Goal: Register for event/course

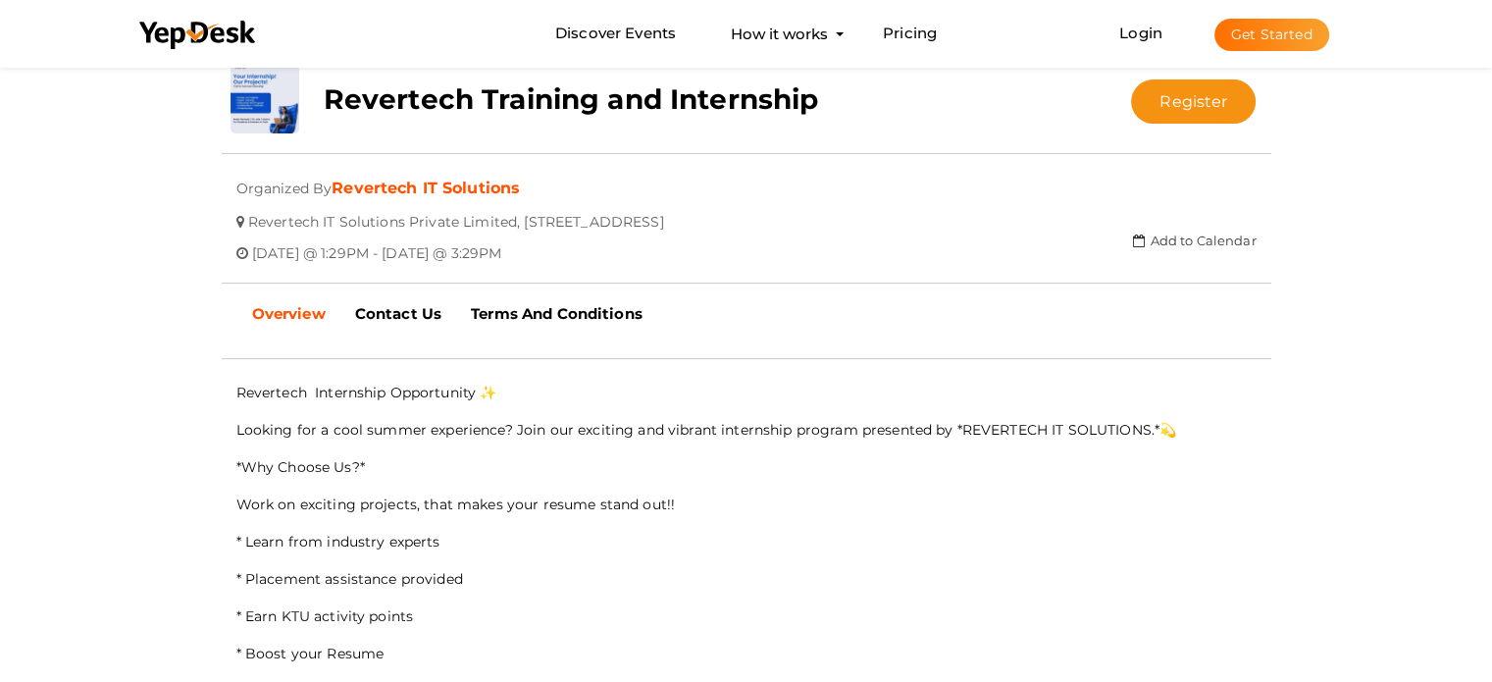
scroll to position [392, 0]
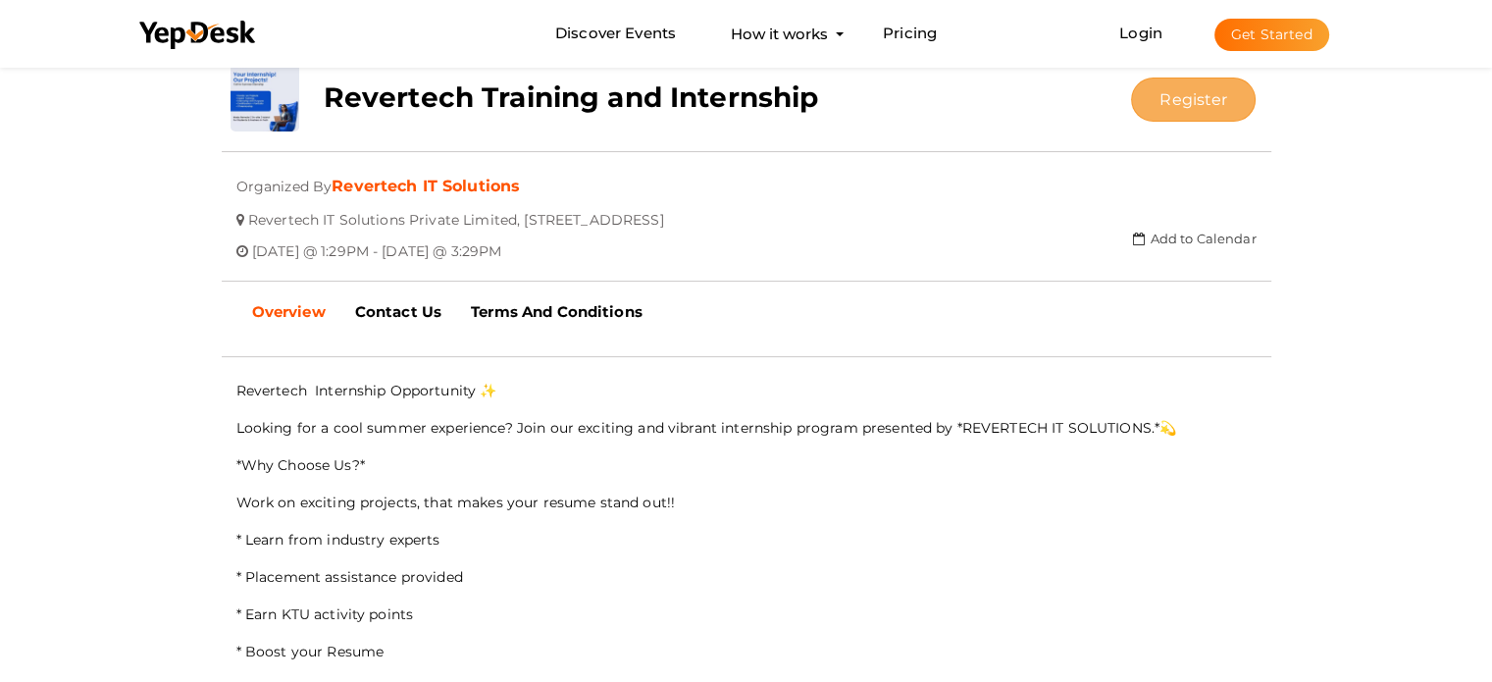
click at [1173, 99] on button "Register" at bounding box center [1193, 99] width 125 height 44
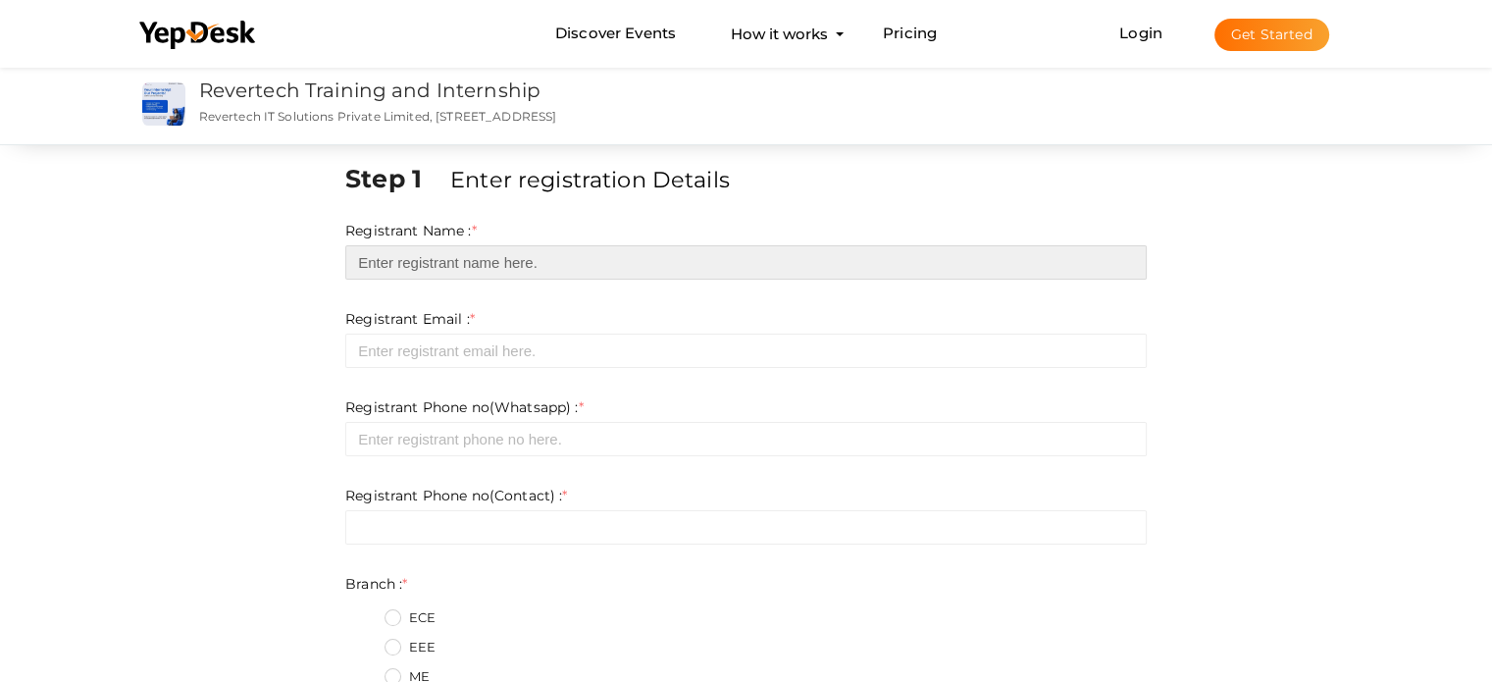
click at [408, 262] on input "text" at bounding box center [745, 262] width 801 height 34
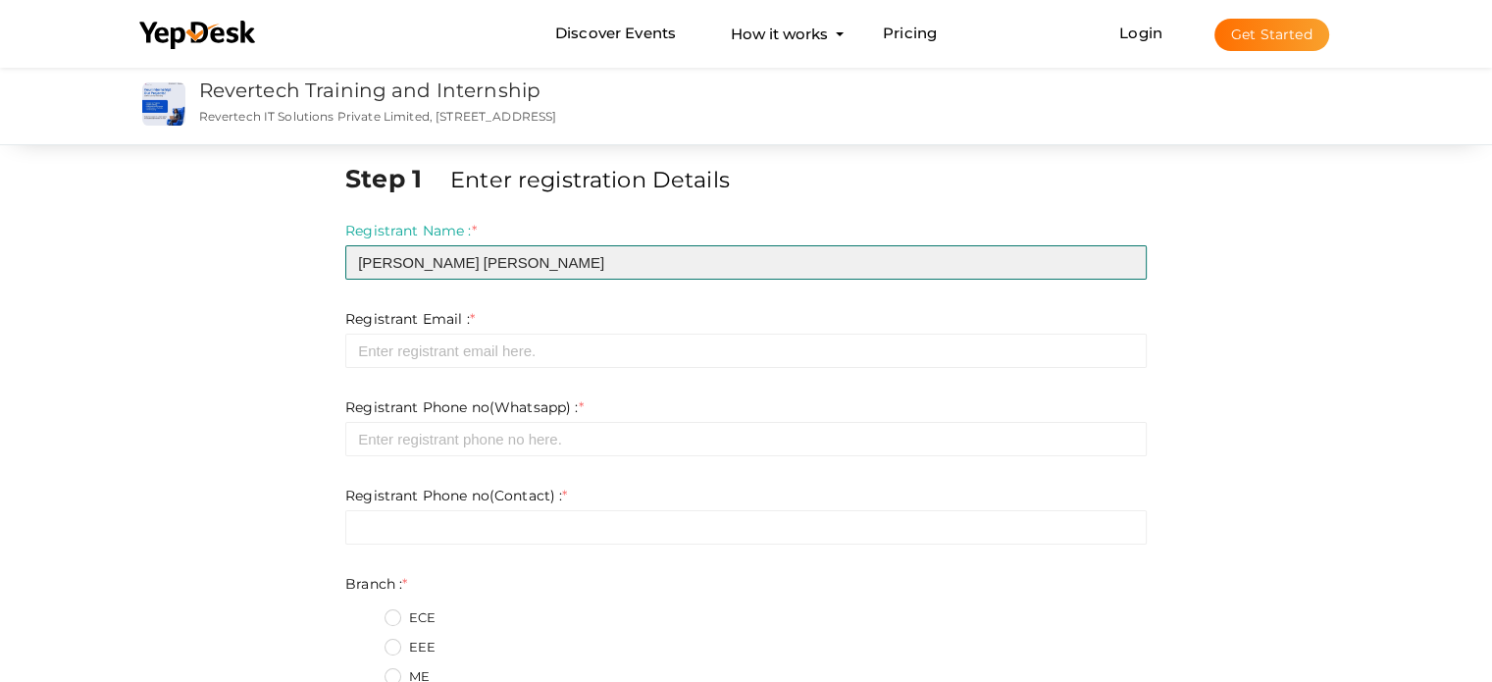
type input "[PERSON_NAME] [PERSON_NAME]"
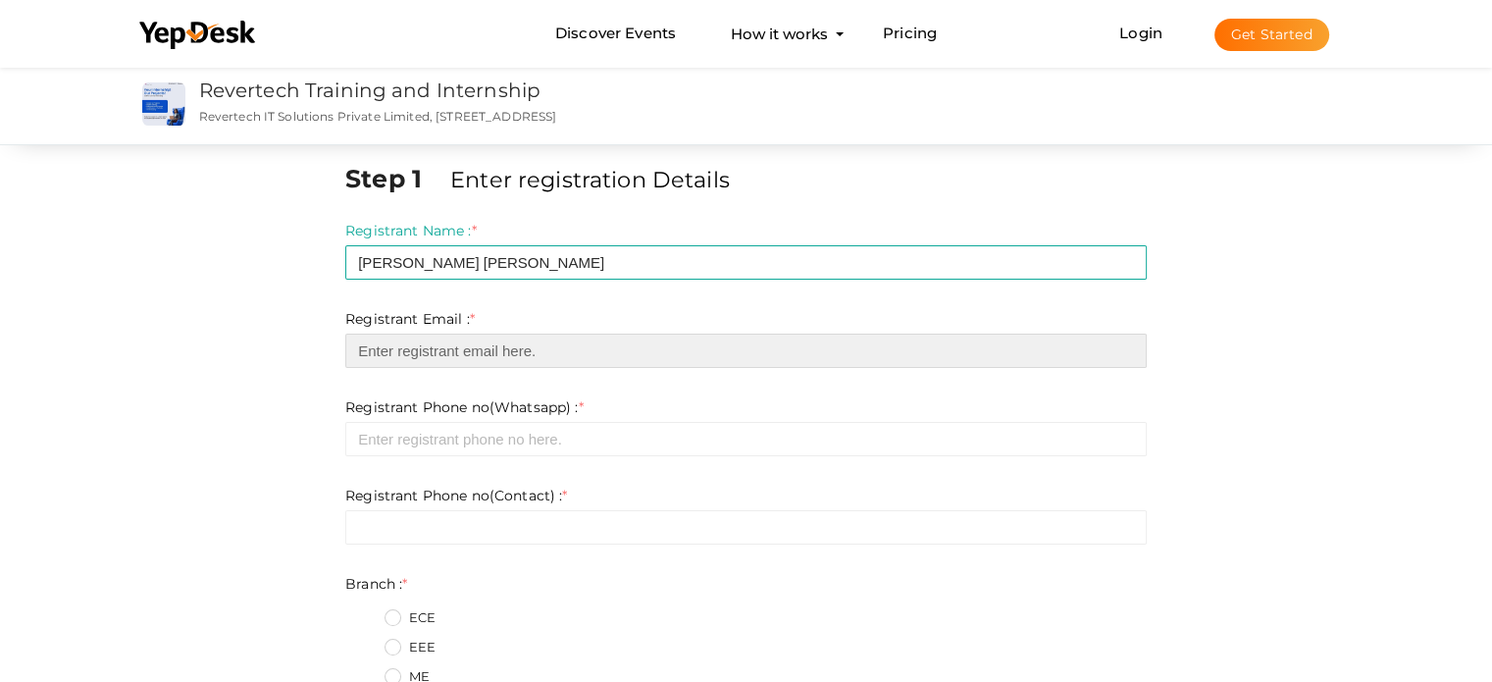
click at [484, 345] on input "email" at bounding box center [745, 350] width 801 height 34
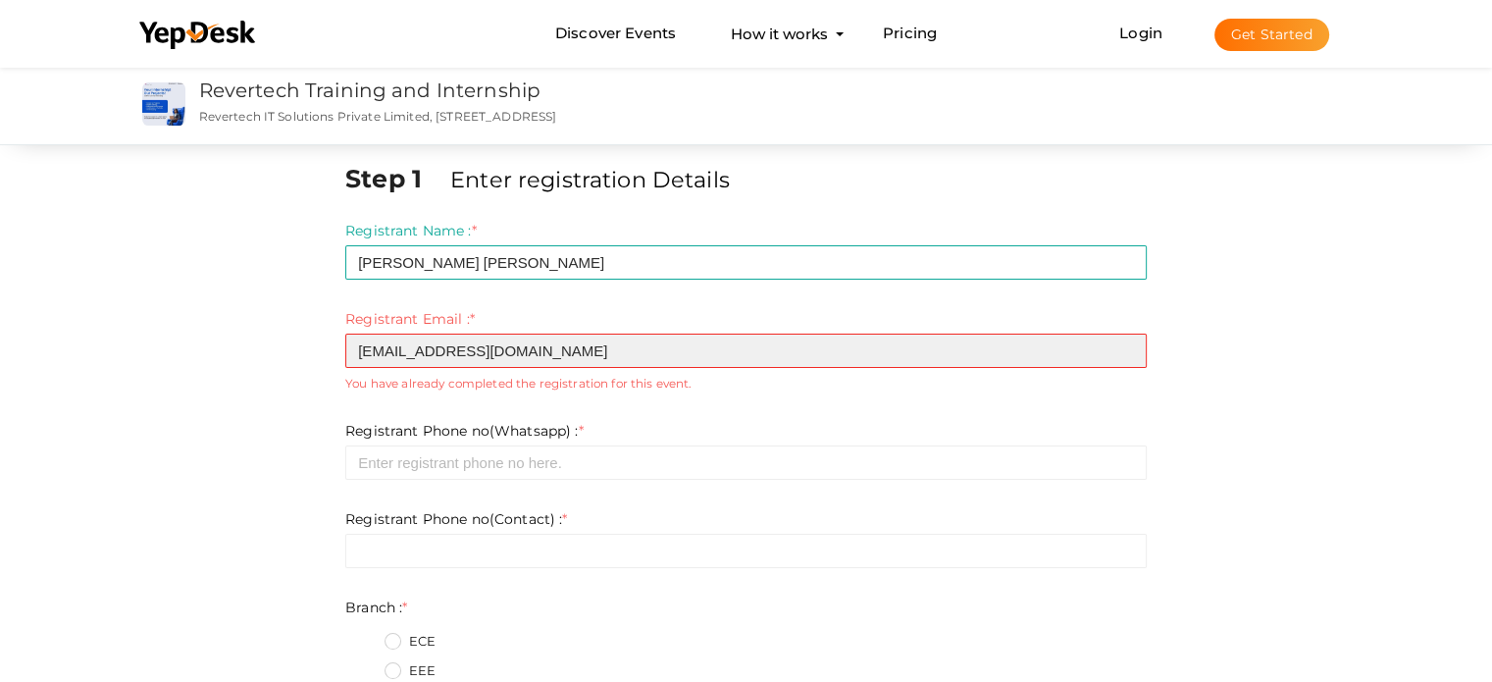
click at [396, 350] on input "[EMAIL_ADDRESS][DOMAIN_NAME]" at bounding box center [745, 350] width 801 height 34
click at [398, 351] on input "[EMAIL_ADDRESS][DOMAIN_NAME]" at bounding box center [745, 350] width 801 height 34
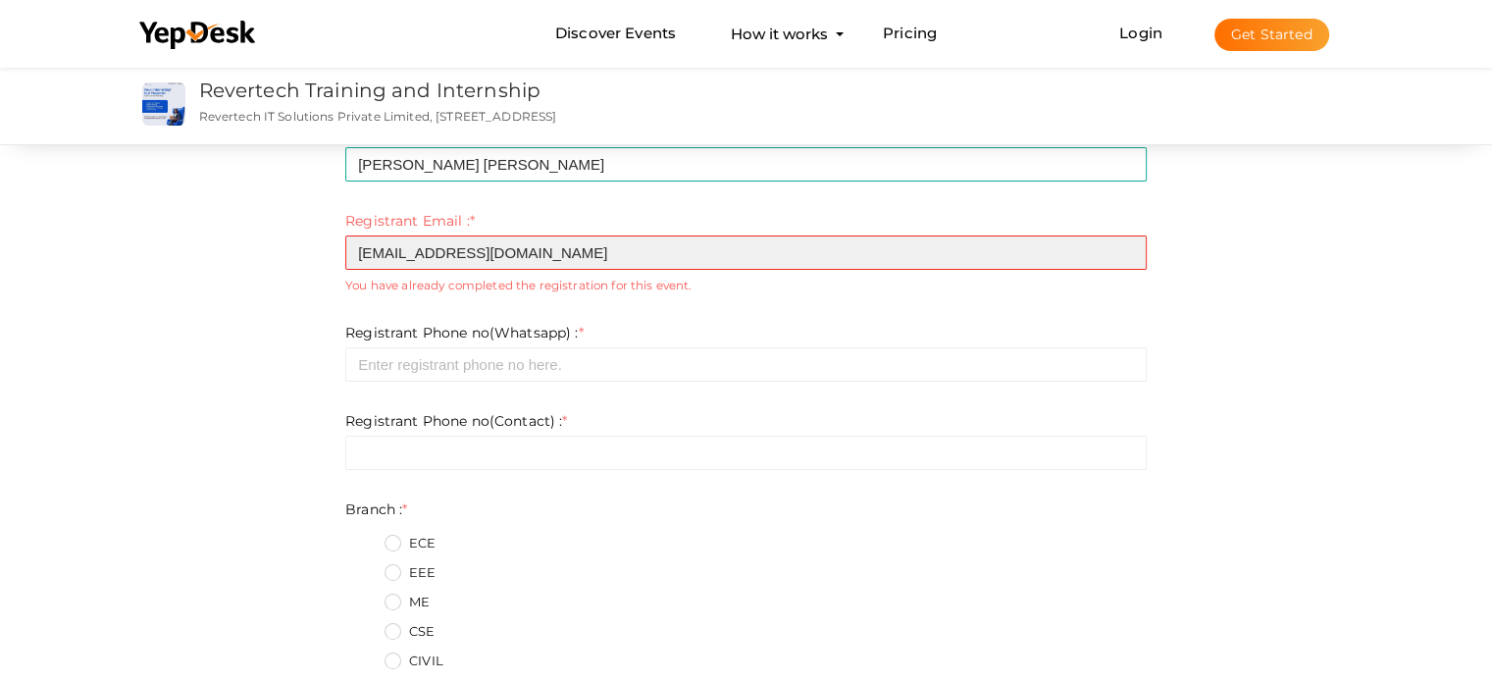
type input "[EMAIL_ADDRESS][DOMAIN_NAME]"
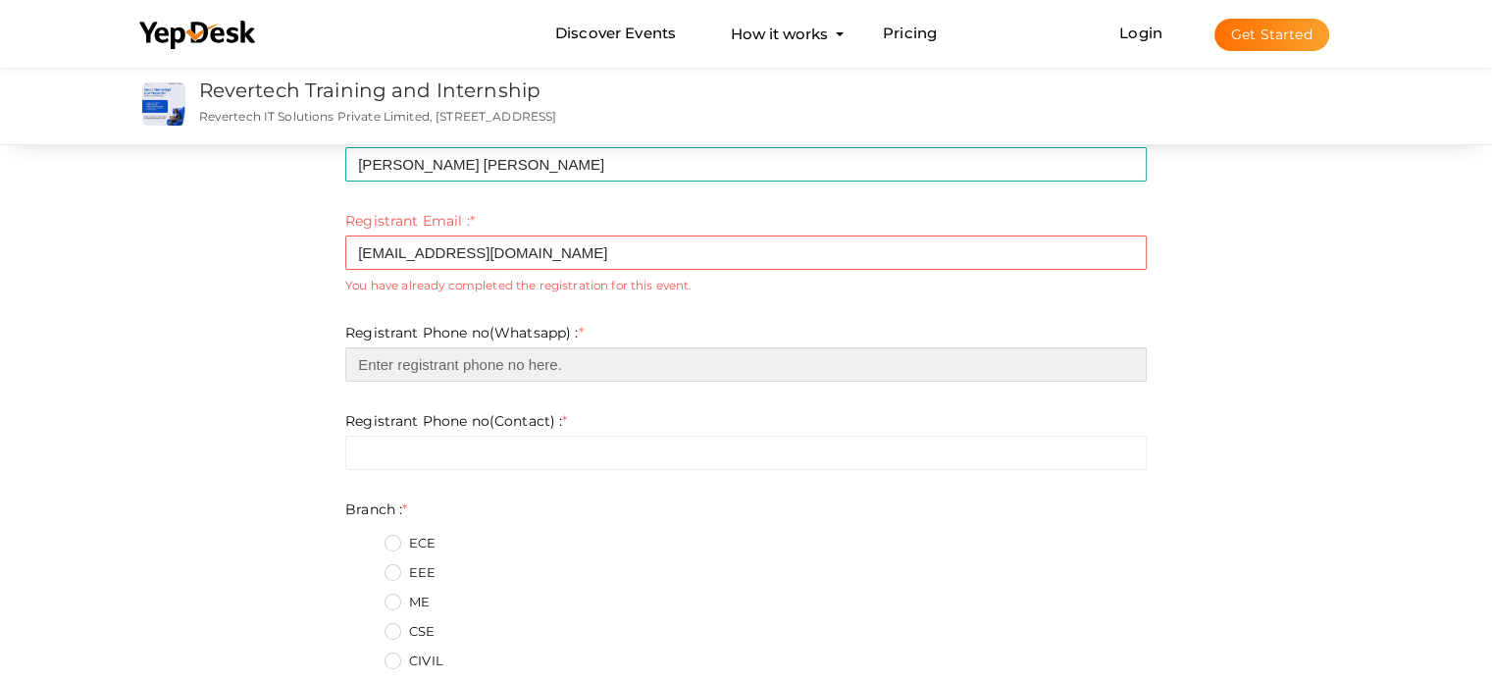
click at [510, 361] on input "number" at bounding box center [745, 364] width 801 height 34
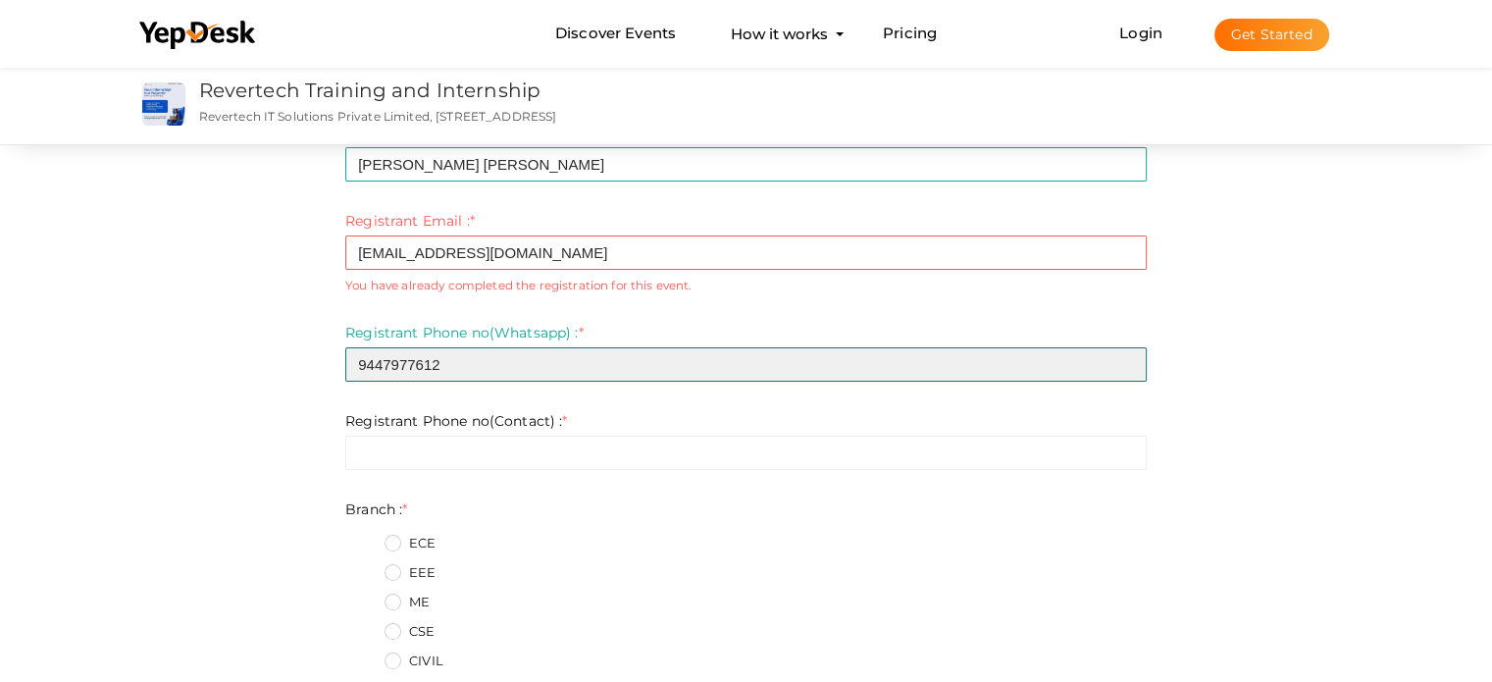
type input "9447977612"
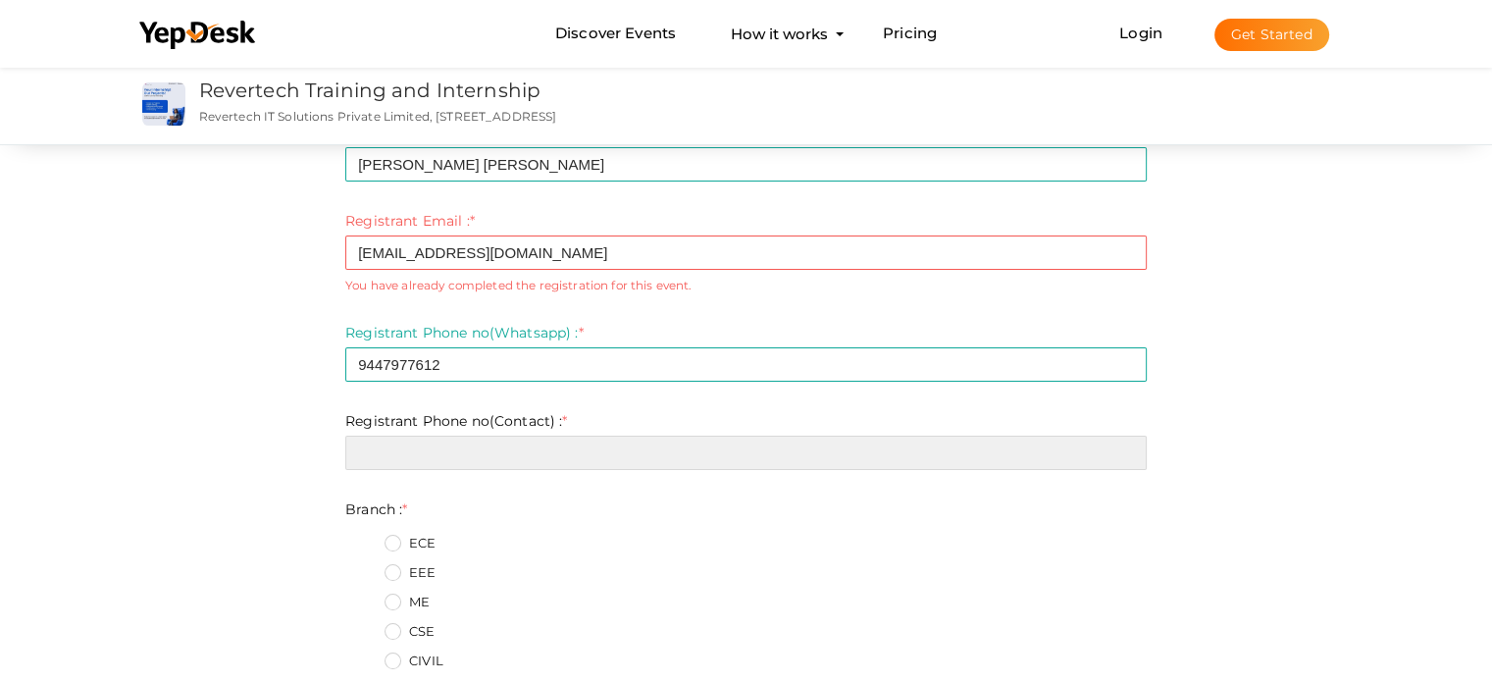
click at [507, 455] on input "text" at bounding box center [745, 452] width 801 height 34
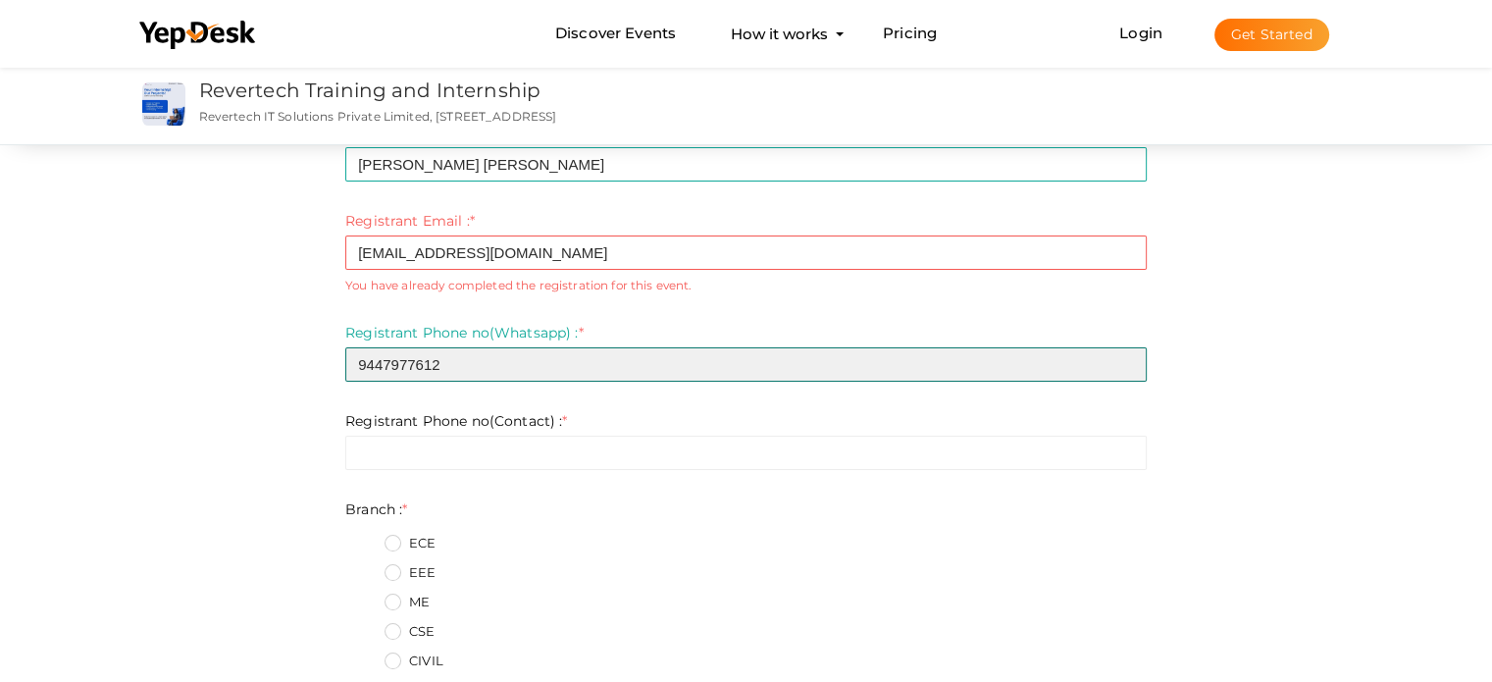
click at [409, 360] on input "9447977612" at bounding box center [745, 364] width 801 height 34
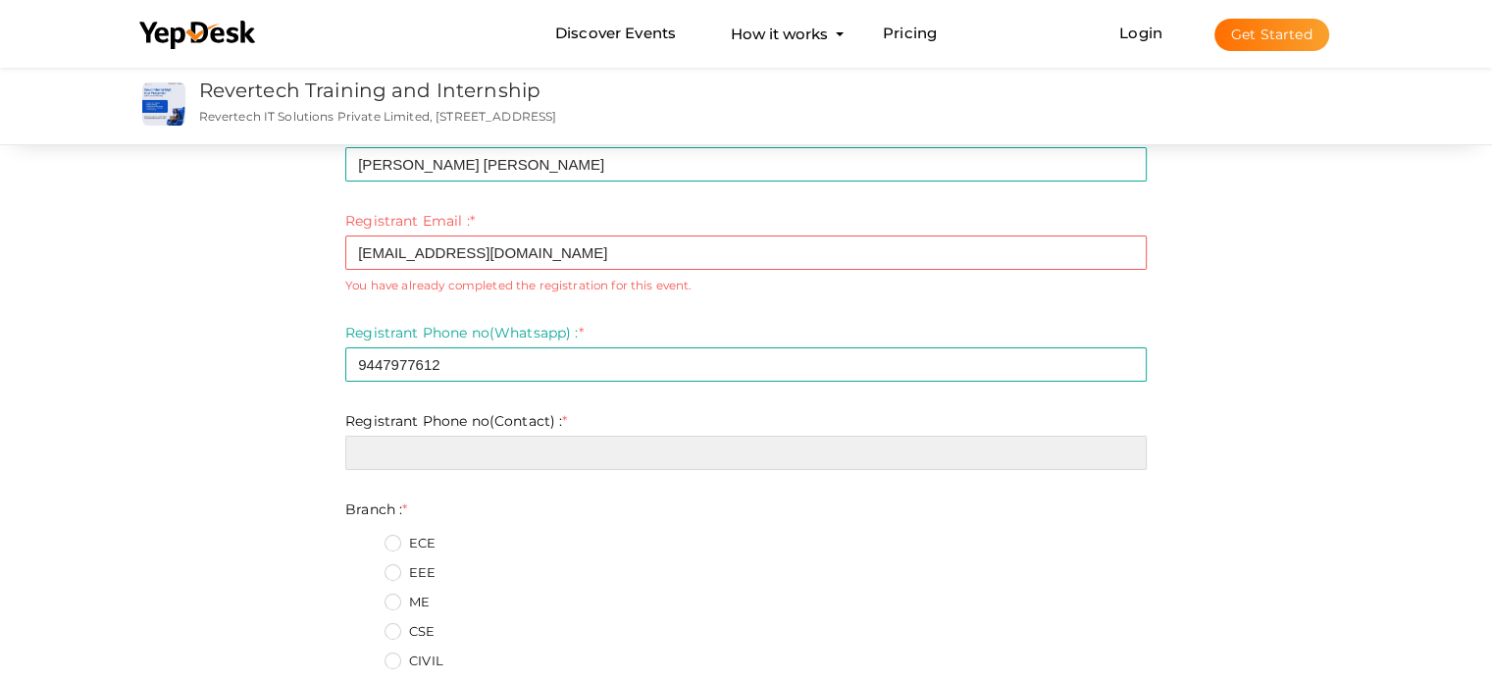
click at [453, 455] on input "text" at bounding box center [745, 452] width 801 height 34
paste input "9447977612"
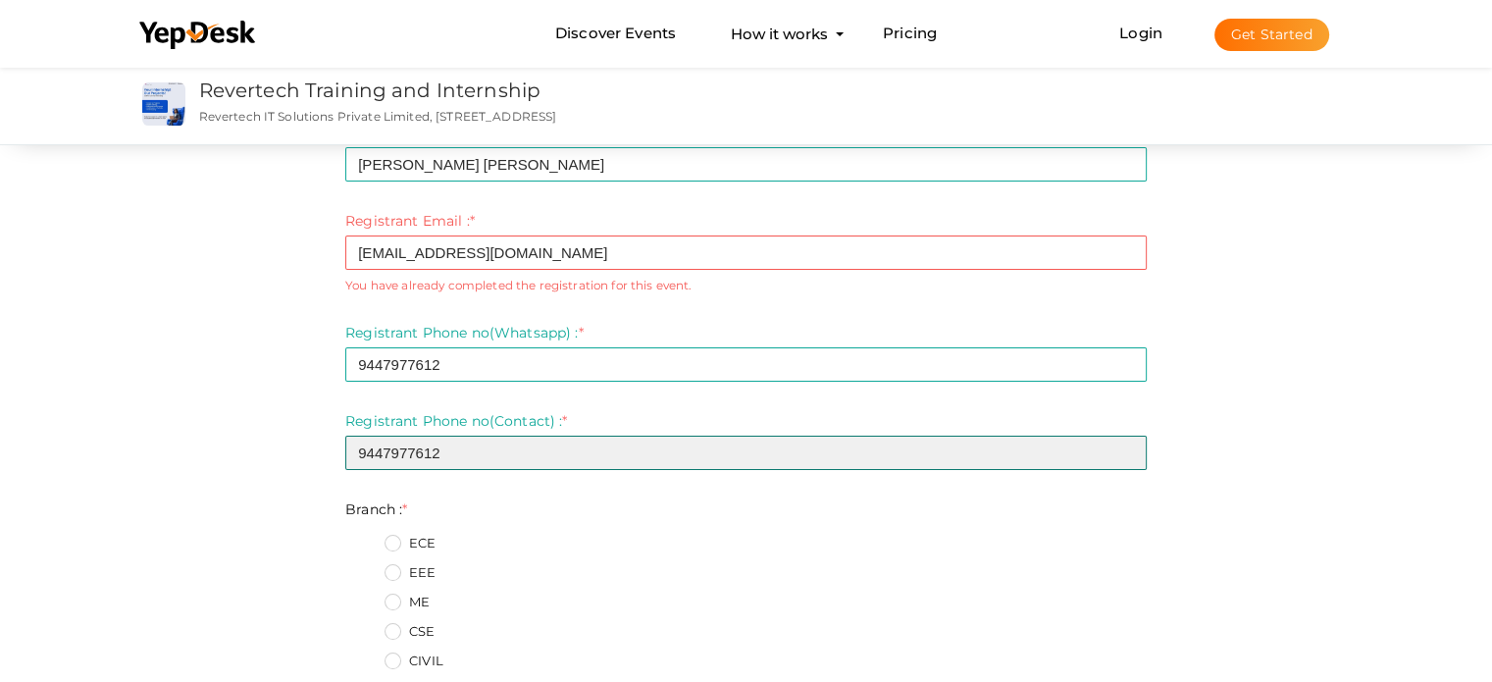
type input "9447977612"
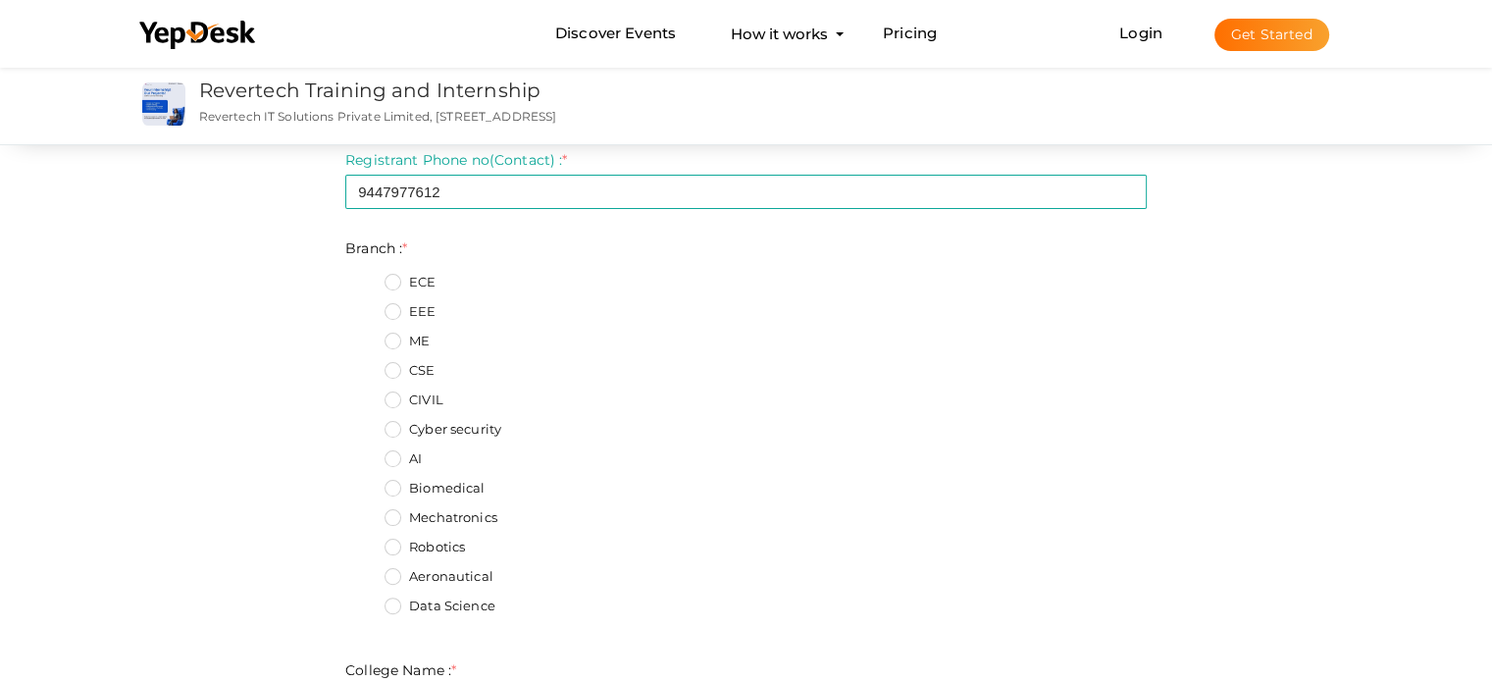
scroll to position [392, 0]
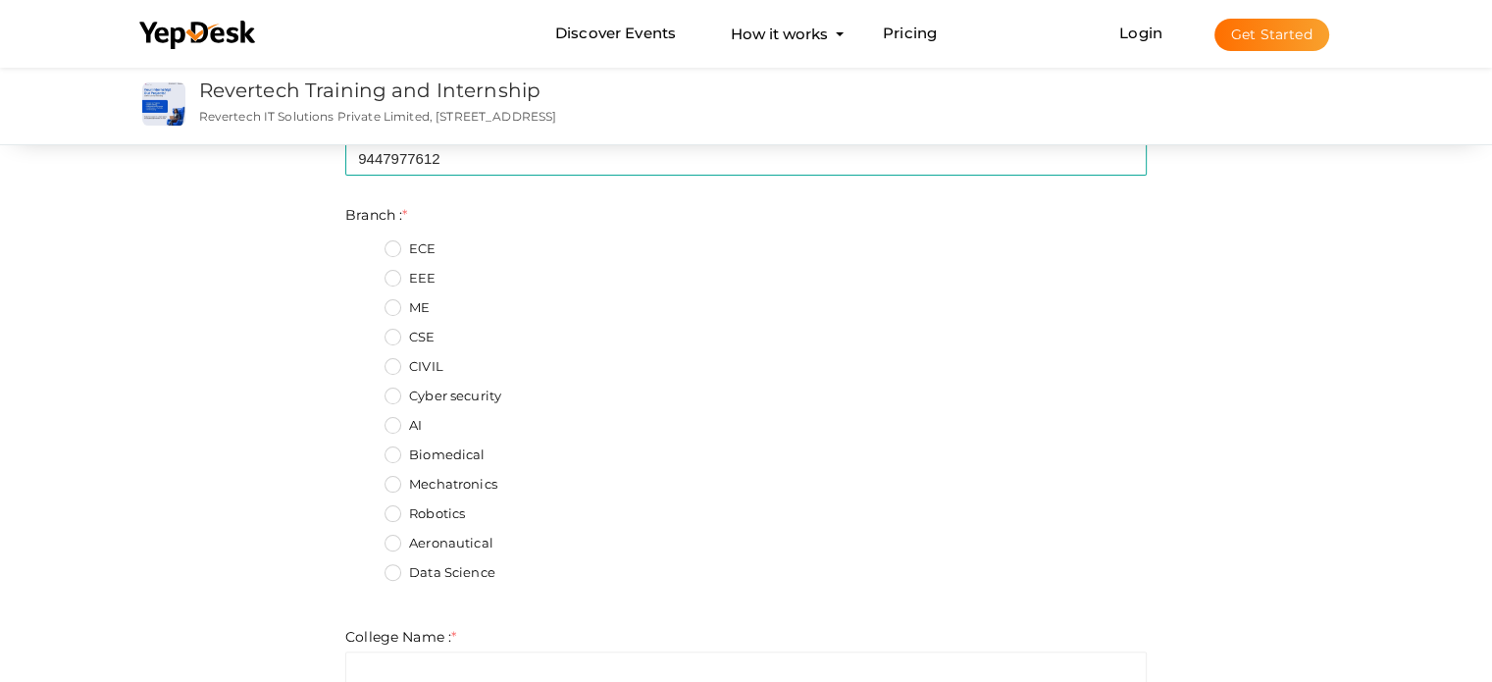
click at [391, 427] on label "AI" at bounding box center [402, 426] width 37 height 20
click at [365, 420] on input "AI" at bounding box center [365, 420] width 0 height 0
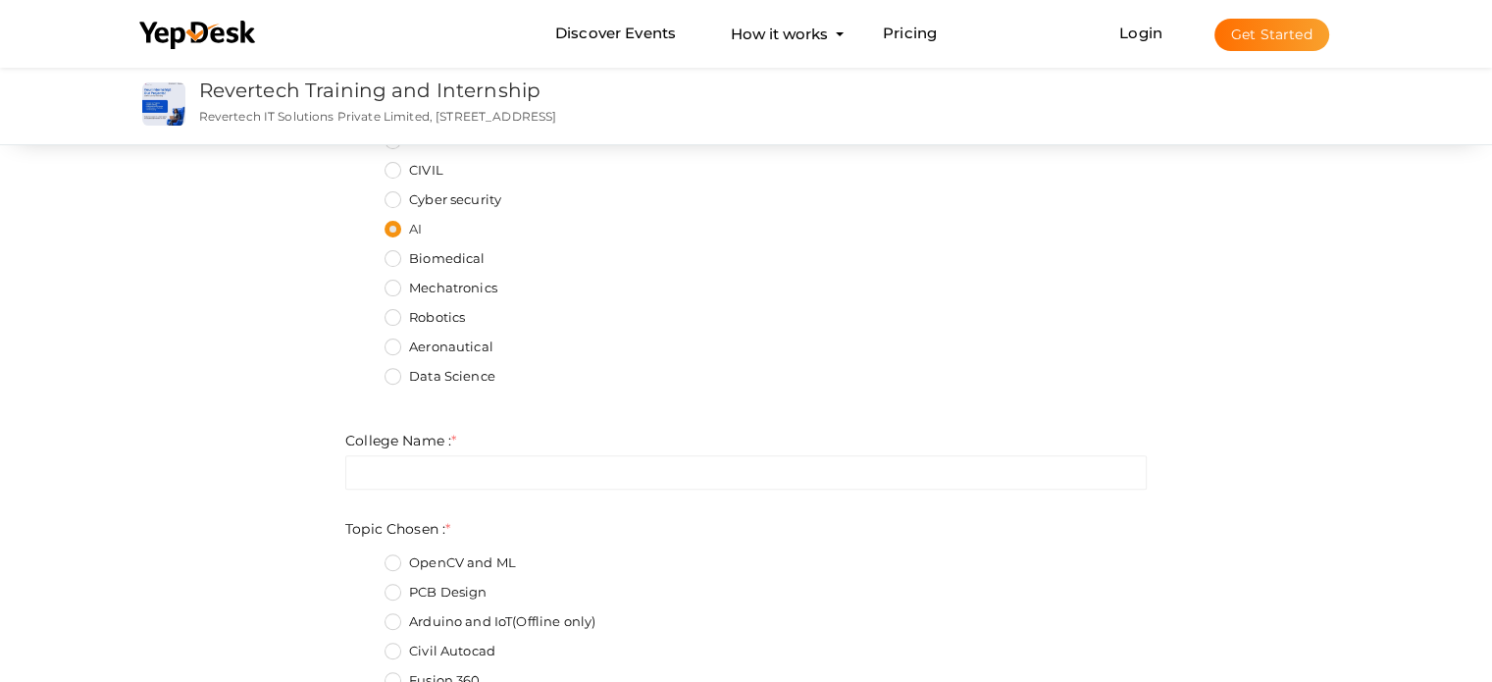
scroll to position [687, 0]
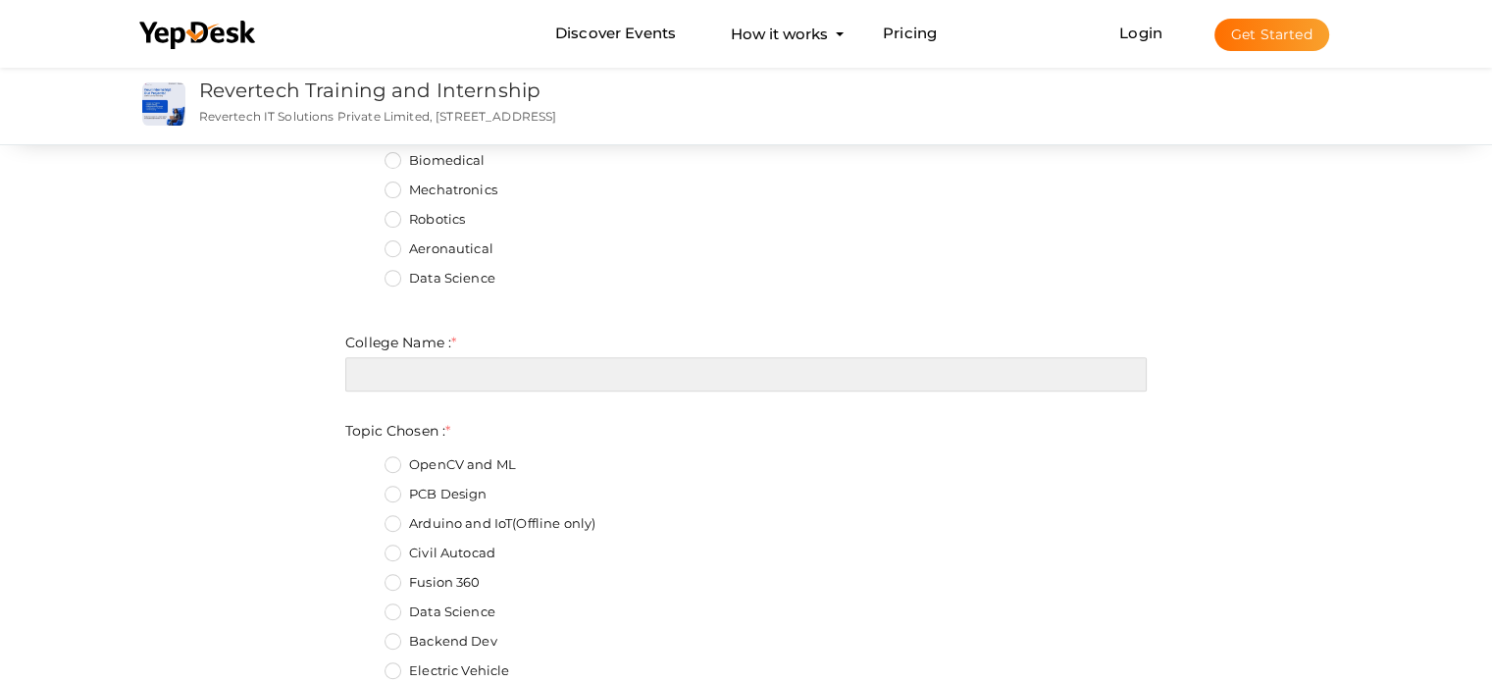
click at [478, 378] on input "text" at bounding box center [745, 374] width 801 height 34
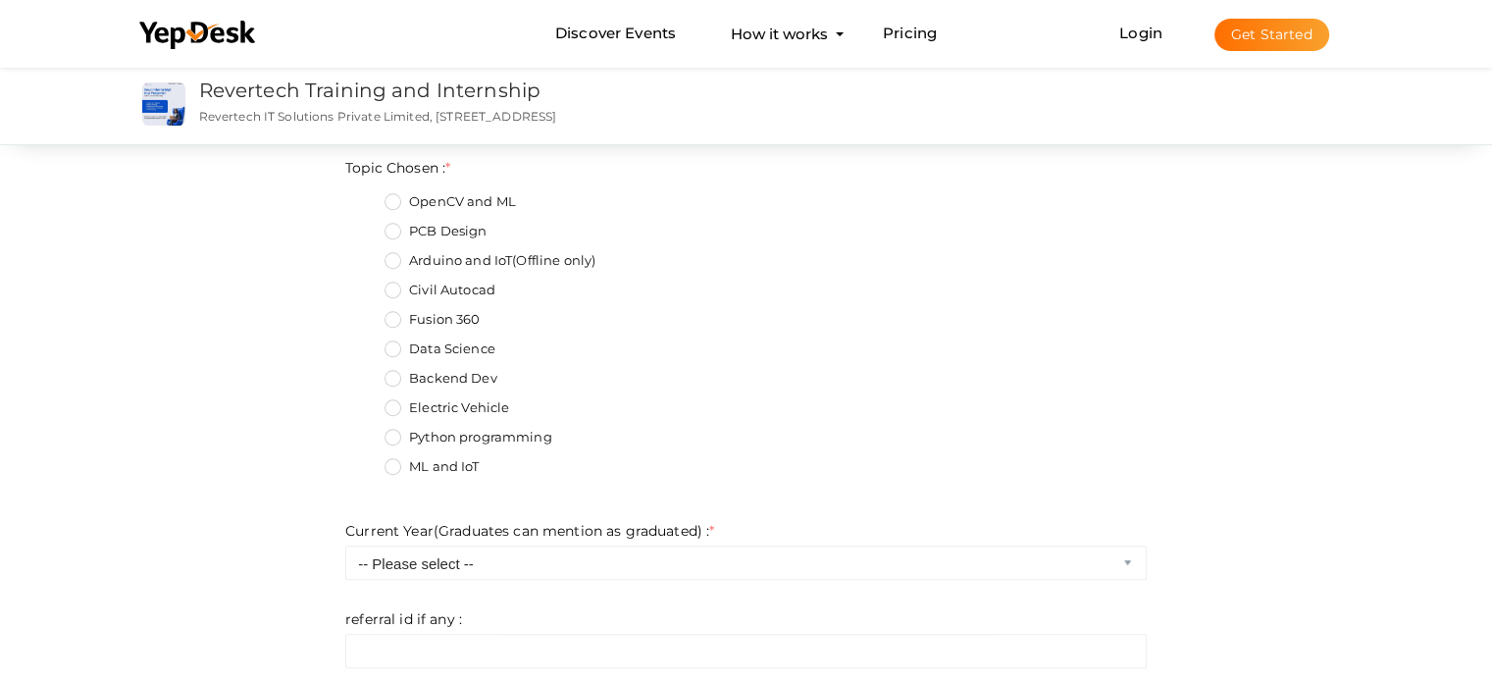
scroll to position [981, 0]
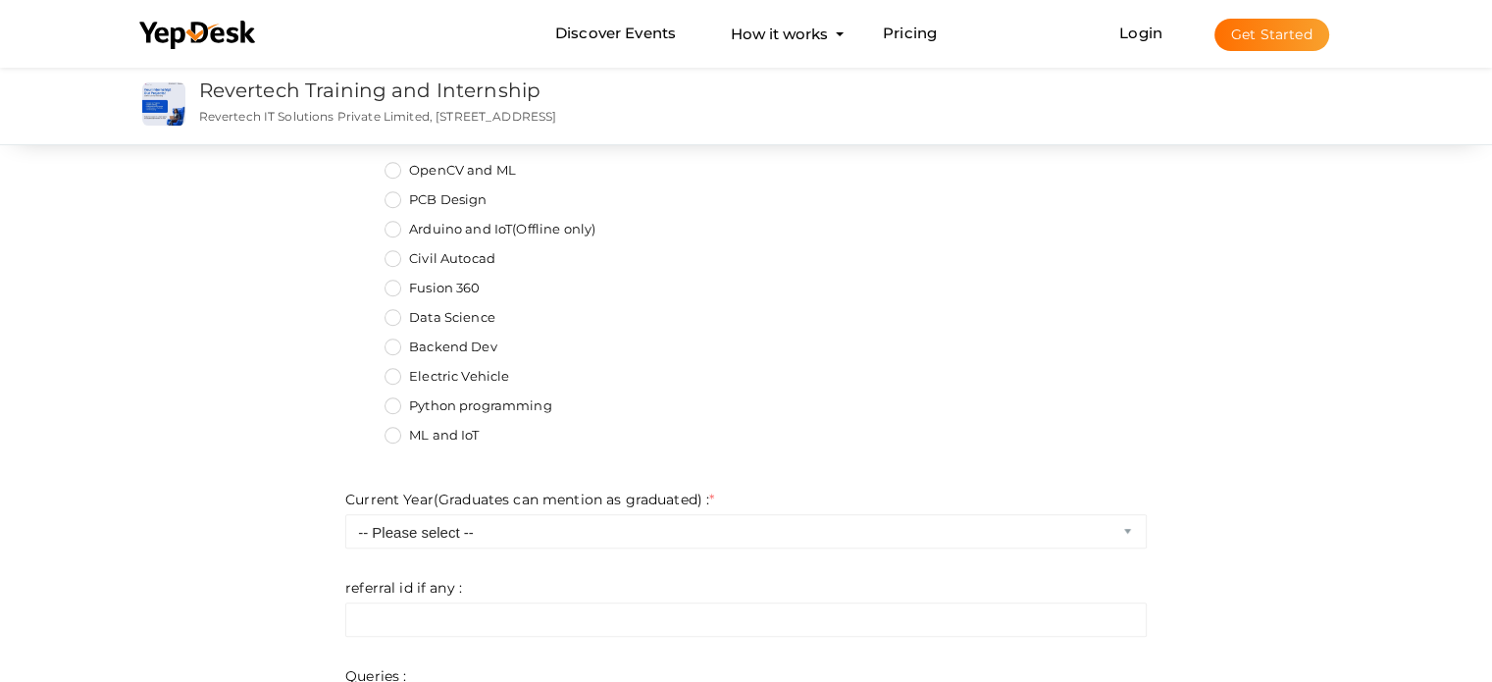
type input "[PERSON_NAME] Engineering College"
click at [397, 313] on label "Data Science" at bounding box center [439, 318] width 111 height 20
click at [365, 312] on Chosen\+5 "Data Science" at bounding box center [365, 312] width 0 height 0
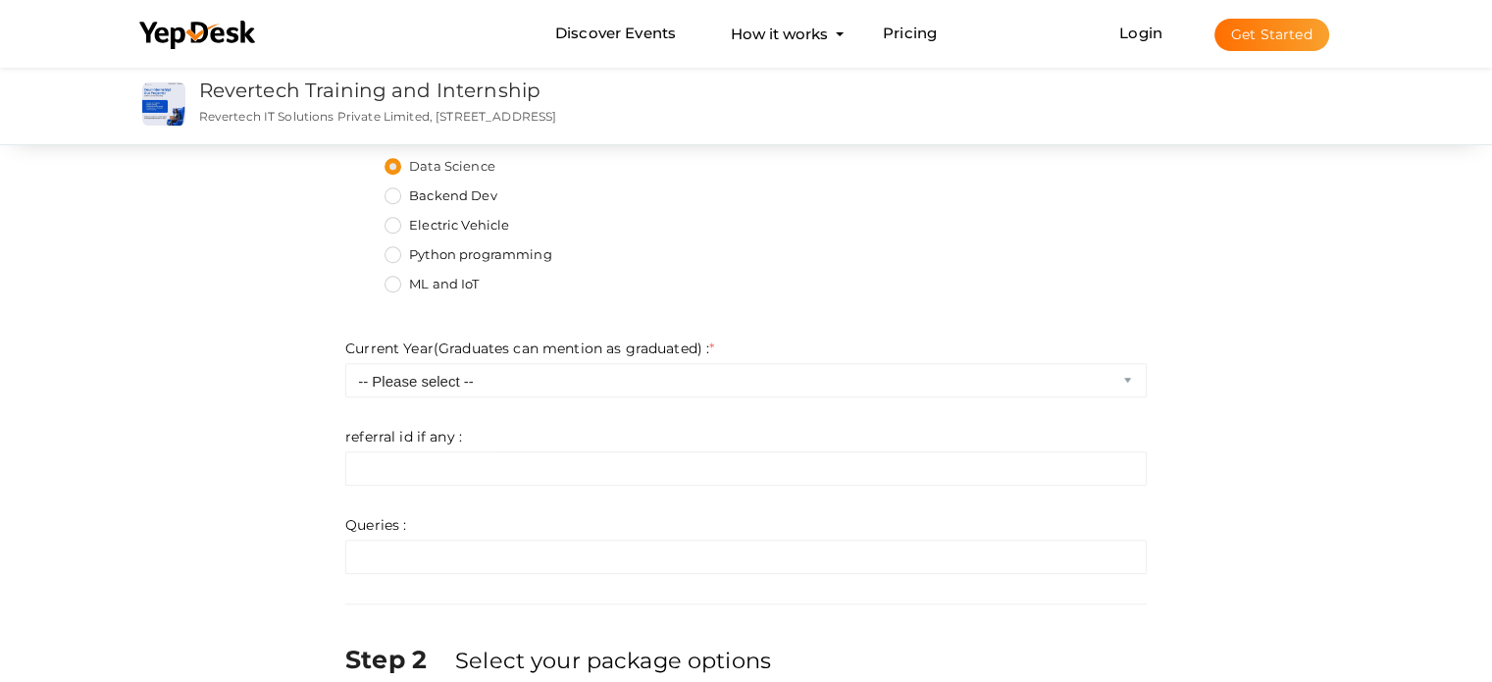
scroll to position [1177, 0]
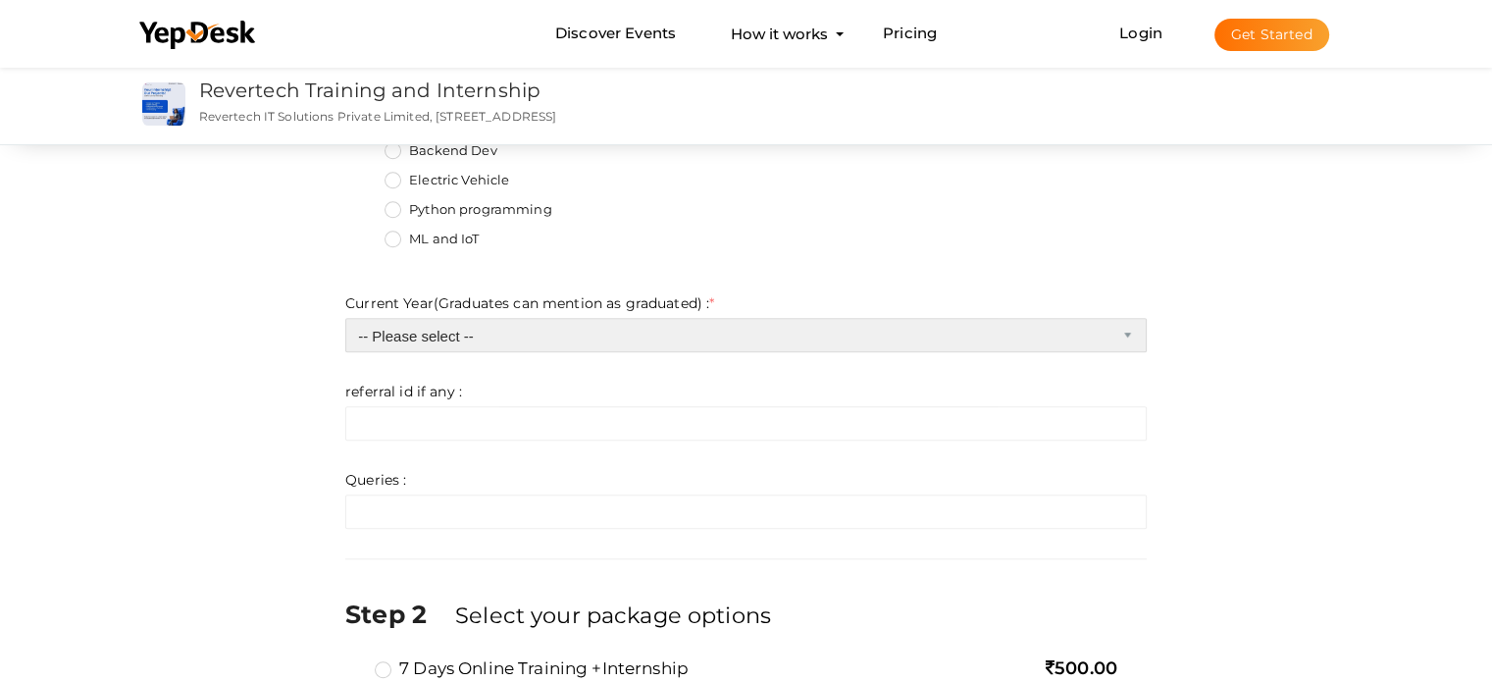
click at [483, 340] on select "-- Please select -- 1st 2nd 3rd 4th 5th masters graduate" at bounding box center [745, 335] width 801 height 34
select select "1"
click at [345, 318] on select "-- Please select -- 1st 2nd 3rd 4th 5th masters graduate" at bounding box center [745, 335] width 801 height 34
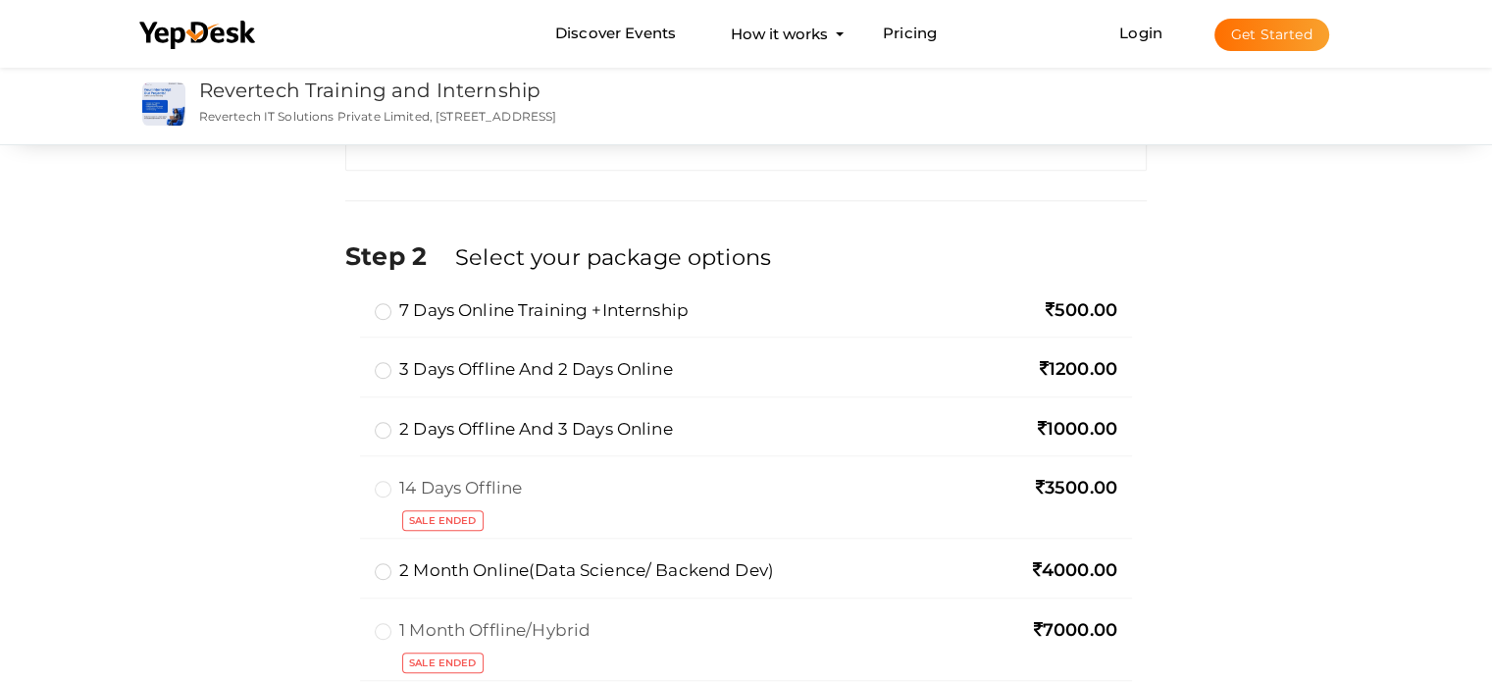
scroll to position [1569, 0]
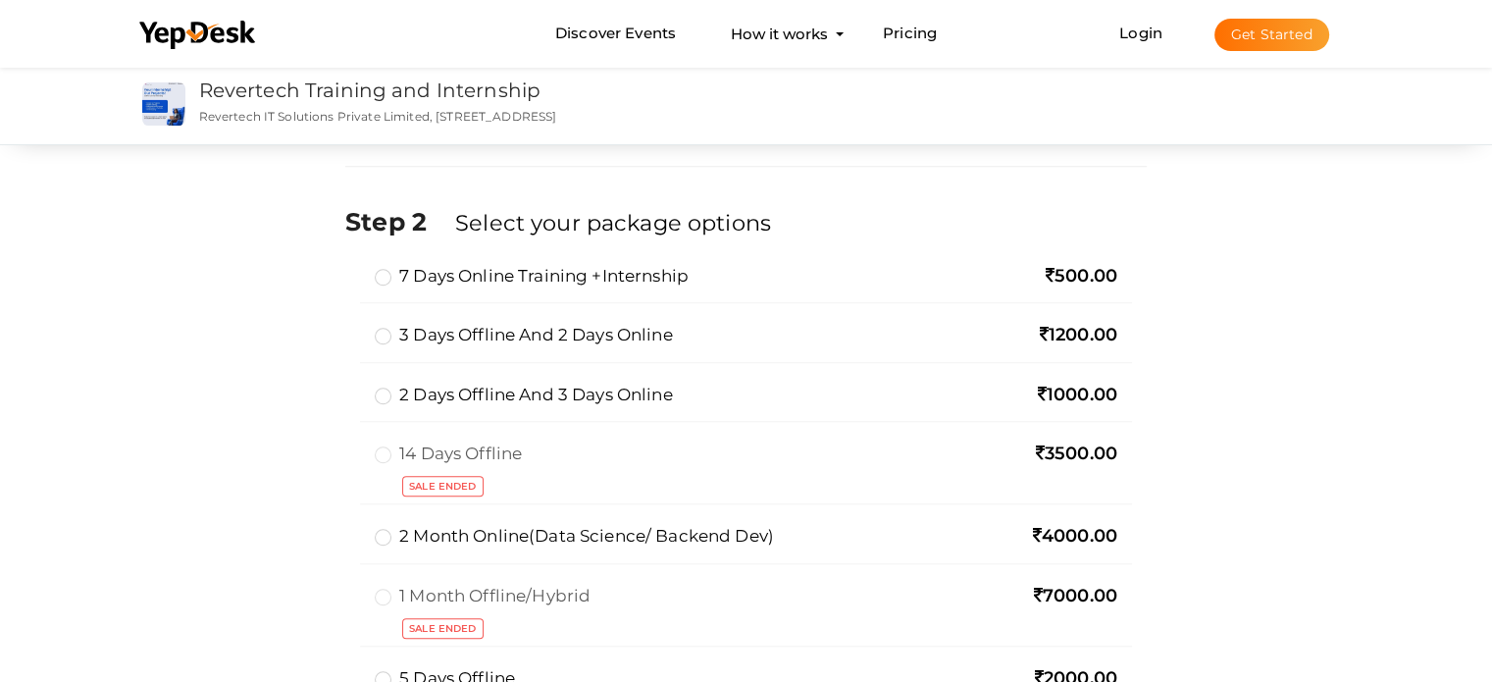
click at [386, 393] on label "2 days offline and 3 days online" at bounding box center [523, 395] width 297 height 24
click at [355, 386] on input "2 days offline and 3 days online" at bounding box center [355, 386] width 0 height 0
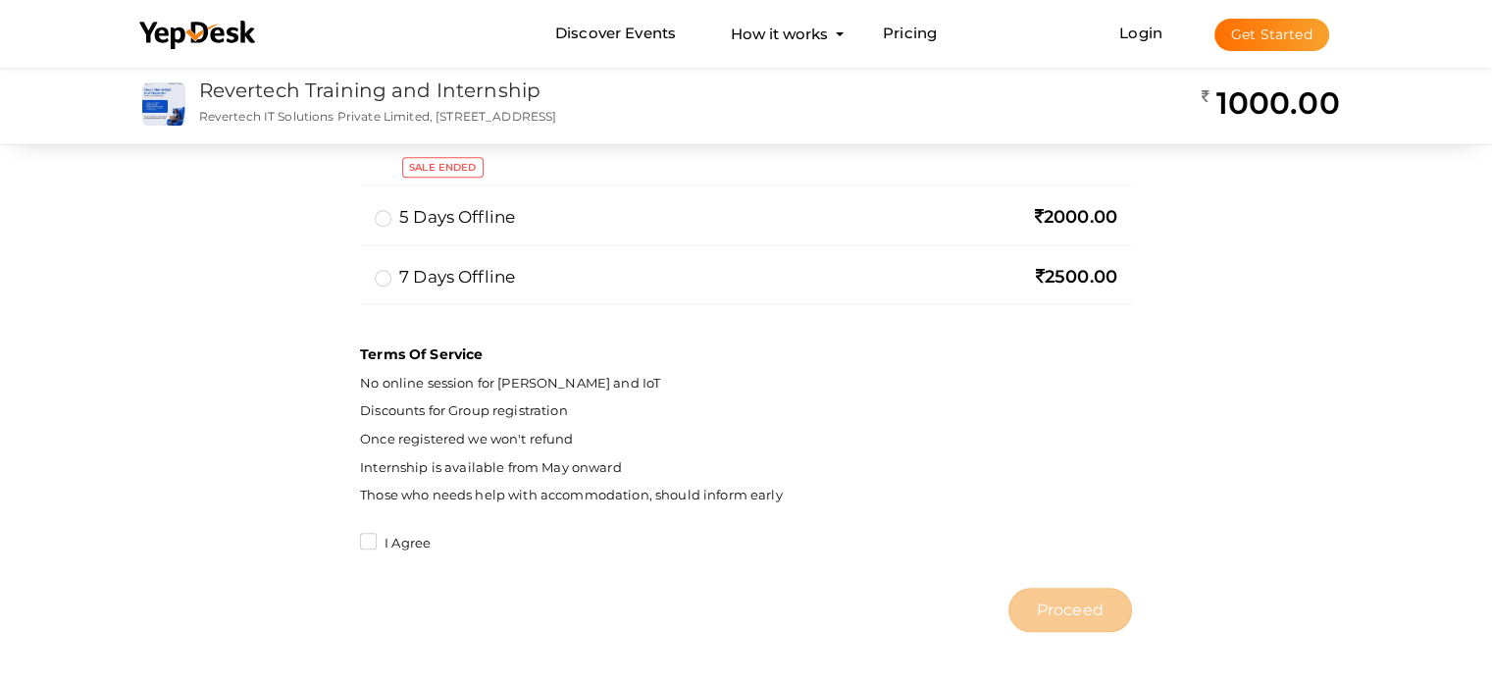
scroll to position [2060, 0]
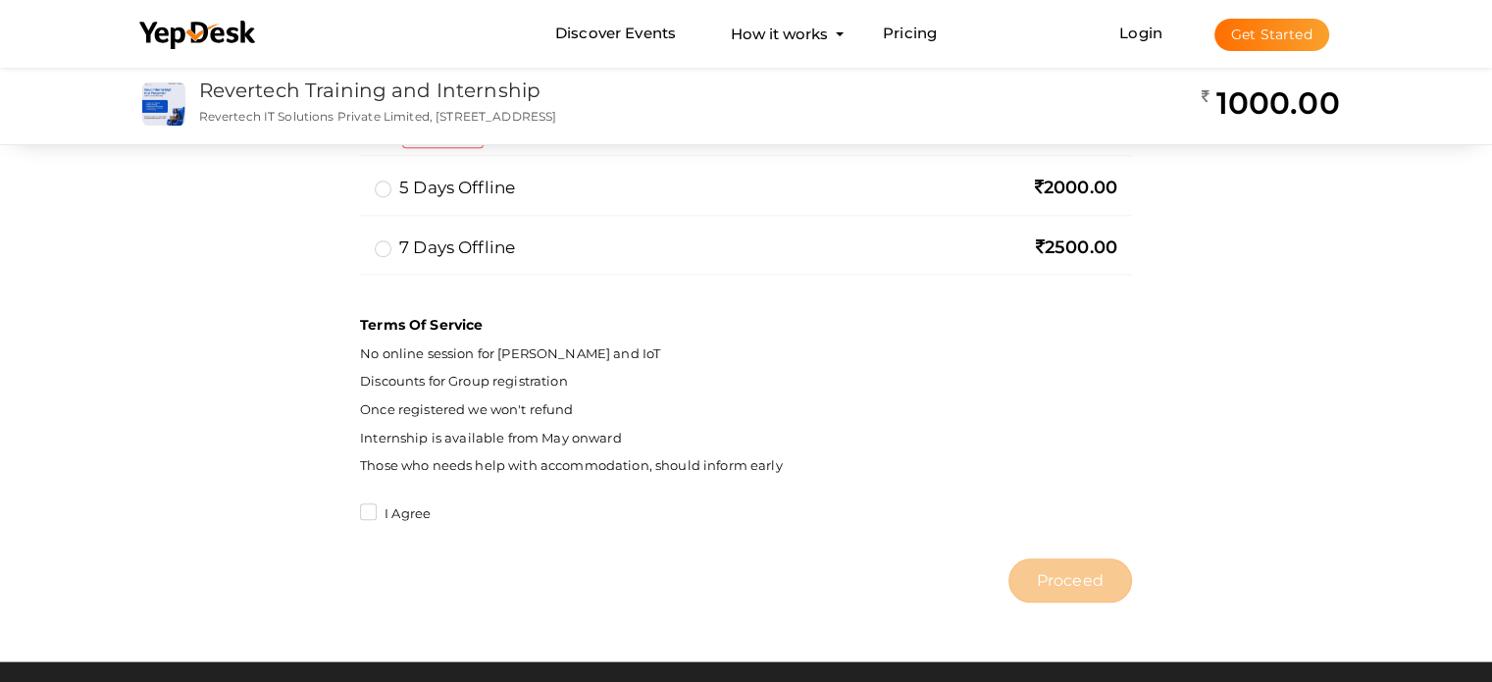
click at [368, 512] on label "I Agree" at bounding box center [395, 514] width 71 height 20
click at [340, 508] on input "I Agree" at bounding box center [340, 508] width 0 height 0
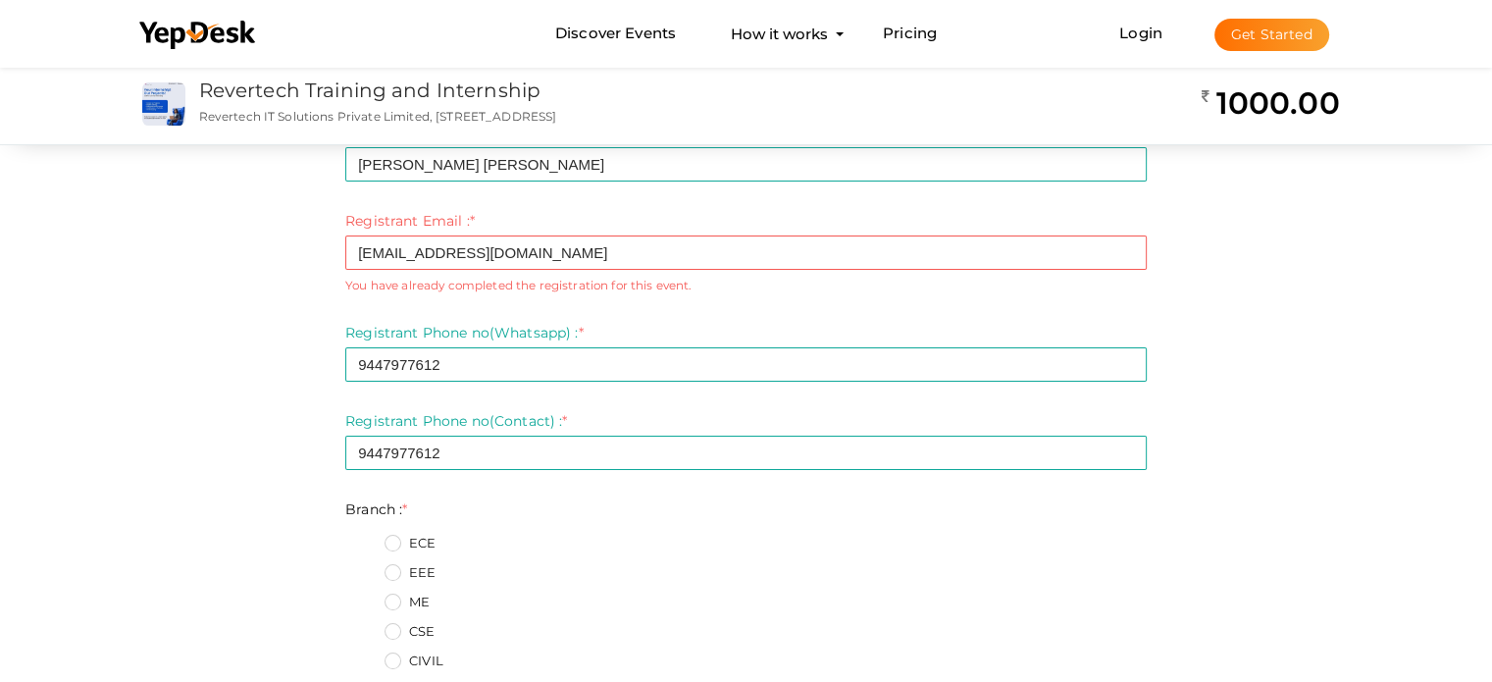
scroll to position [0, 0]
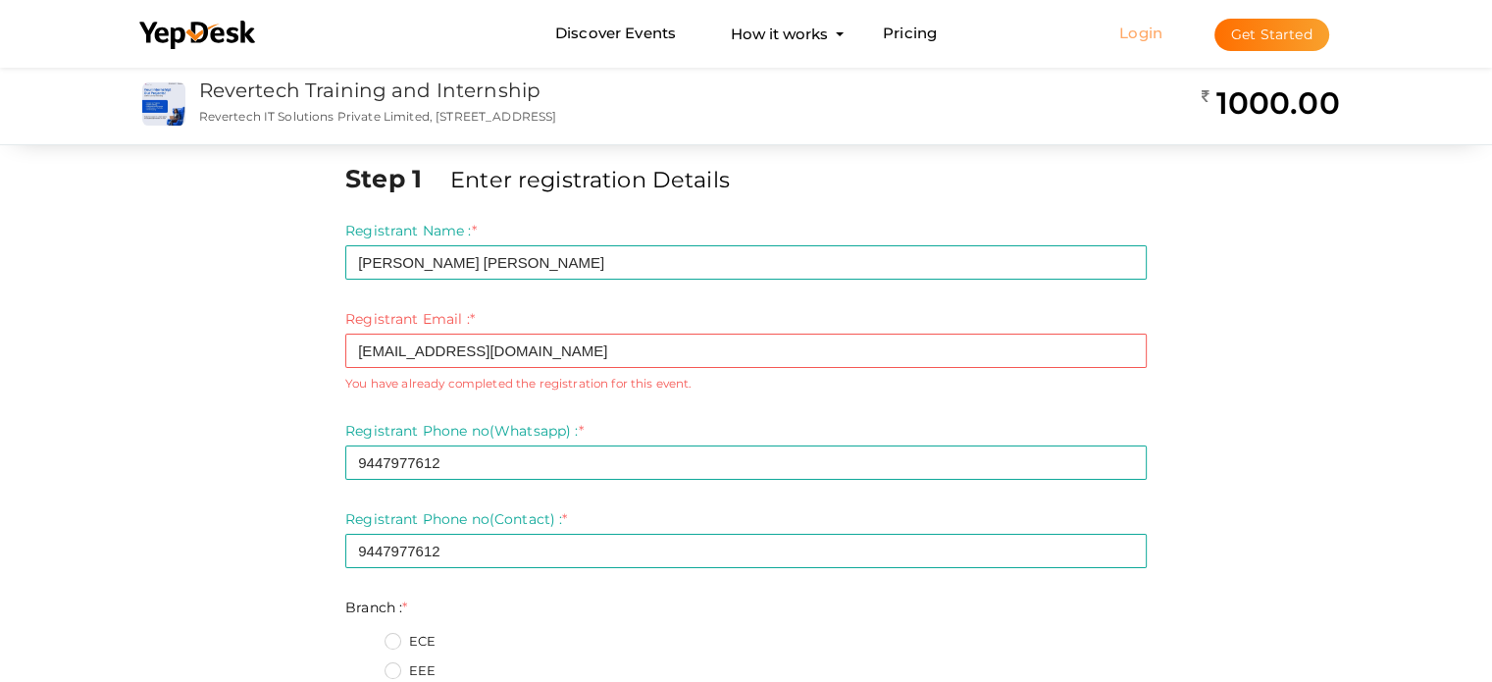
click at [1142, 38] on link "Login" at bounding box center [1140, 33] width 43 height 19
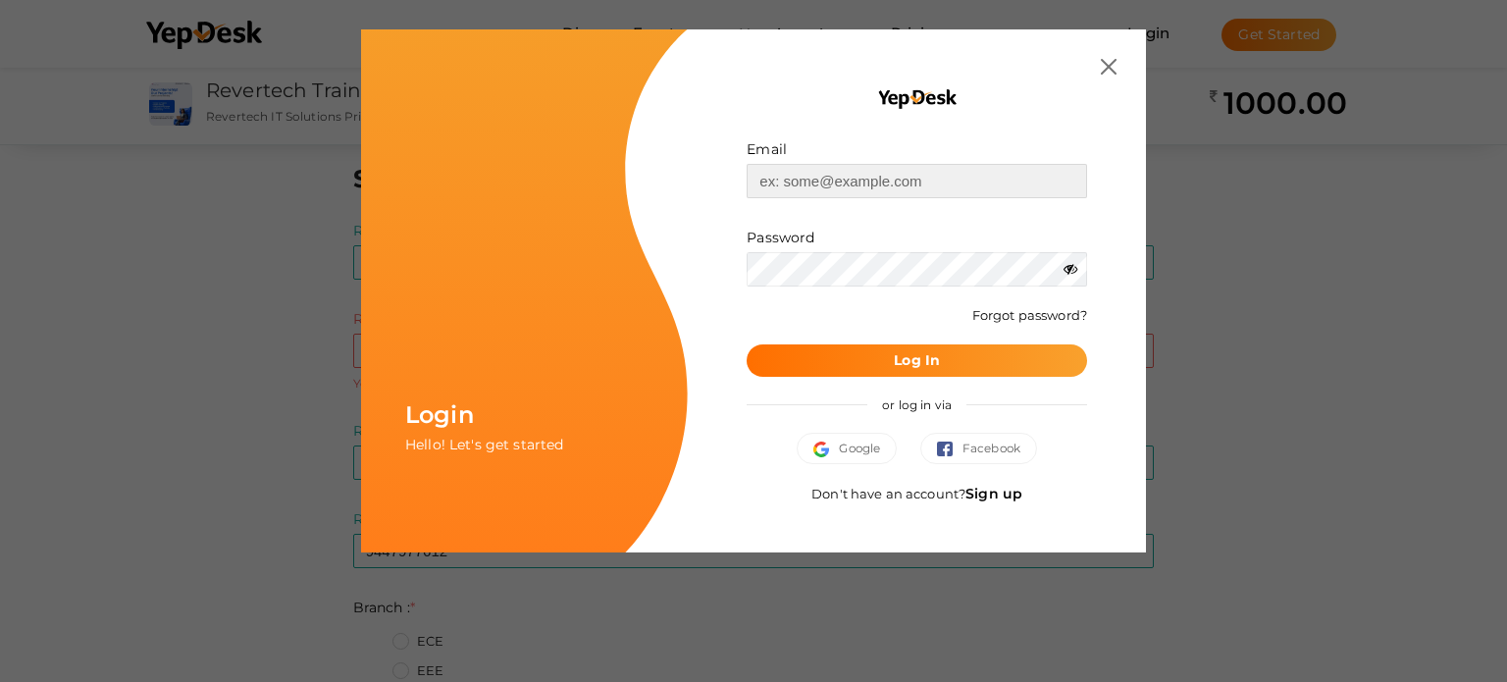
click at [793, 182] on input "text" at bounding box center [916, 181] width 340 height 34
type input "t"
type input "[EMAIL_ADDRESS][DOMAIN_NAME]"
click at [1041, 319] on link "Forgot password?" at bounding box center [1029, 315] width 115 height 16
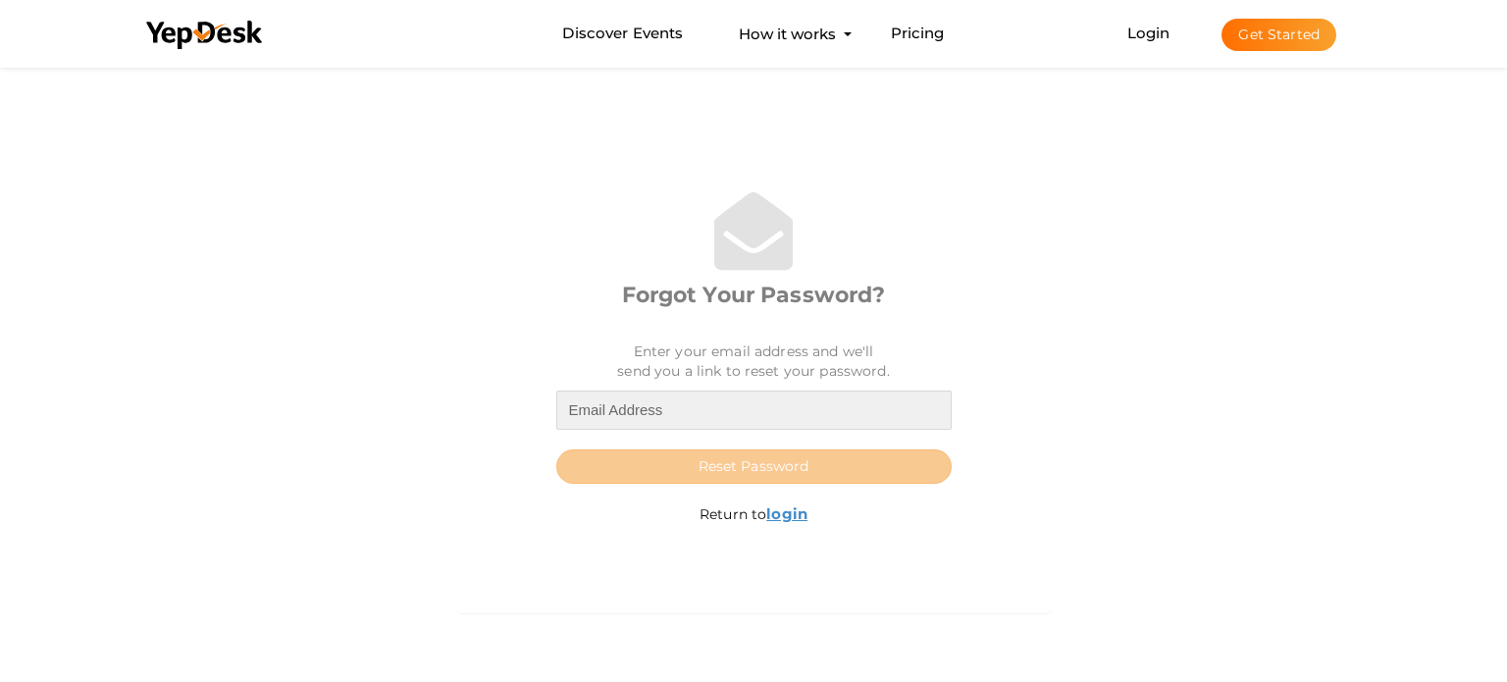
click at [715, 410] on input "email" at bounding box center [753, 409] width 395 height 39
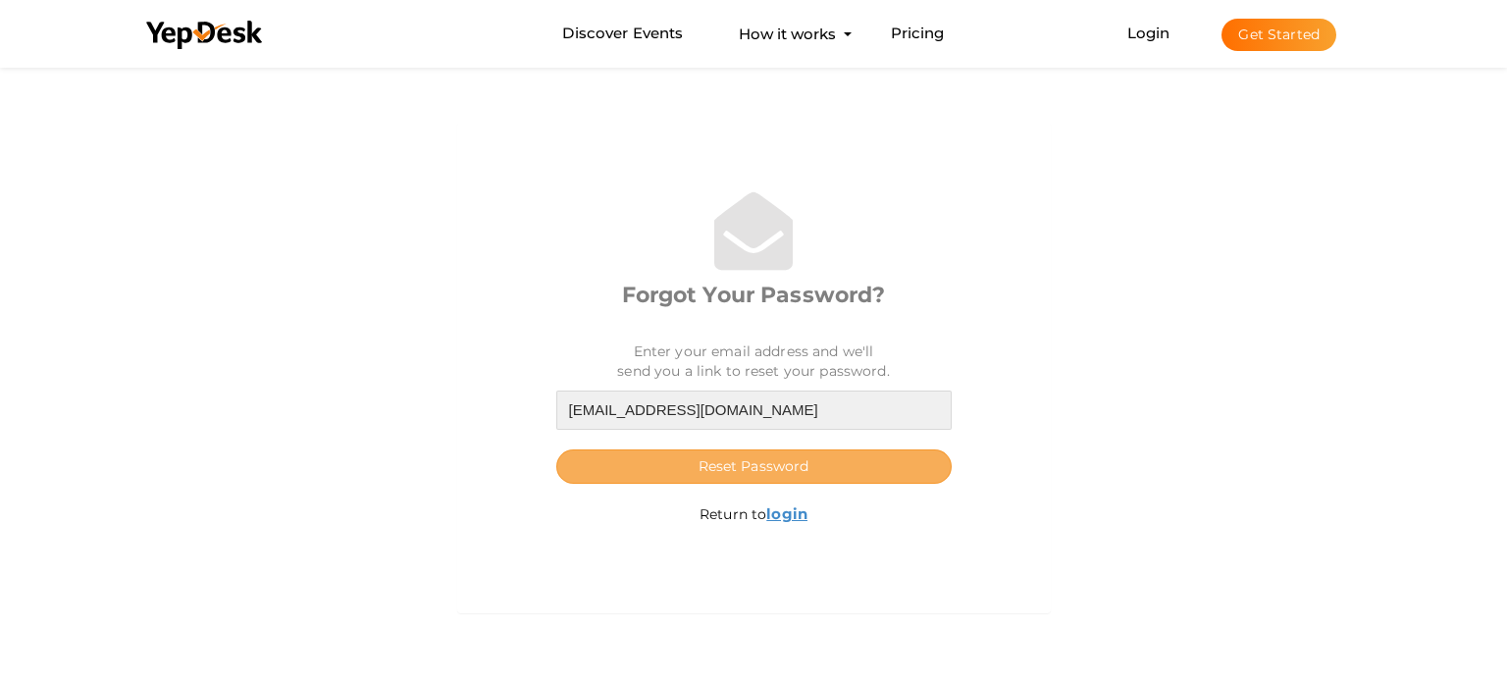
type input "[EMAIL_ADDRESS][DOMAIN_NAME]"
click at [762, 466] on span "Reset Password" at bounding box center [753, 466] width 111 height 18
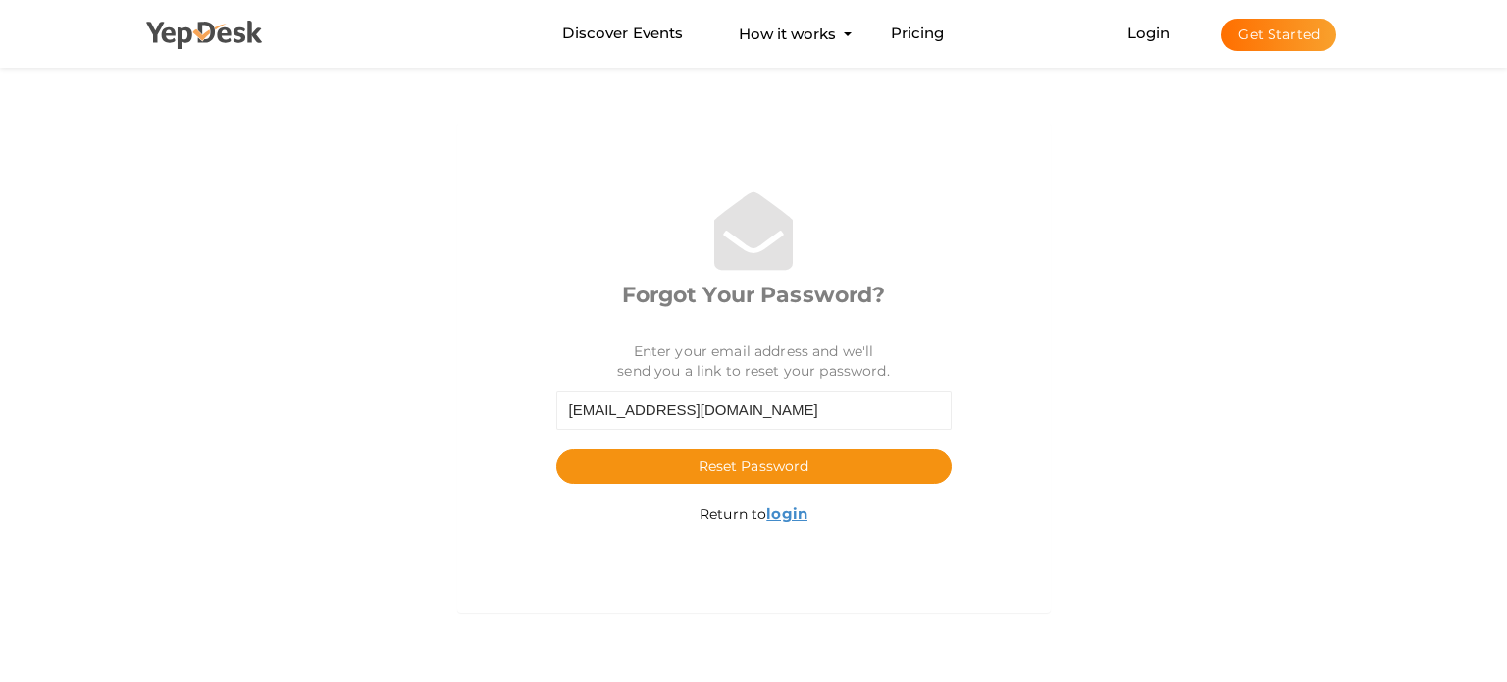
click at [189, 23] on icon at bounding box center [205, 35] width 118 height 29
